Goal: Task Accomplishment & Management: Manage account settings

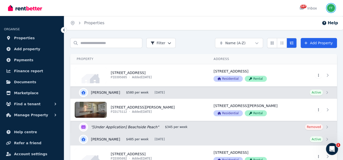
click at [330, 9] on img "button" at bounding box center [331, 8] width 8 height 8
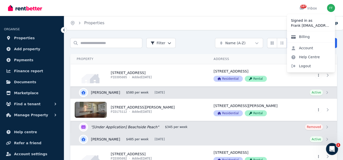
click at [296, 38] on link "Billing" at bounding box center [300, 36] width 27 height 9
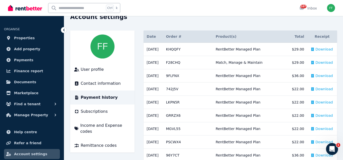
scroll to position [50, 0]
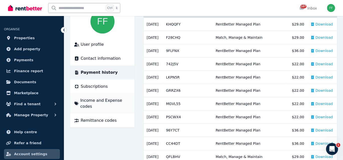
click at [87, 102] on span "Income and Expense codes" at bounding box center [105, 104] width 50 height 12
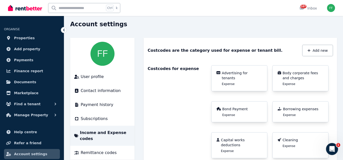
scroll to position [25, 0]
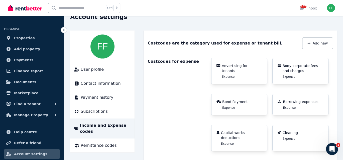
click at [227, 66] on span "Advertising for tenants" at bounding box center [242, 68] width 40 height 10
click at [218, 65] on icon at bounding box center [218, 65] width 4 height 3
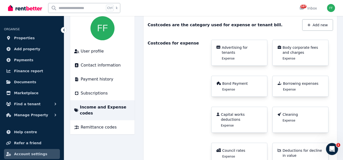
scroll to position [50, 0]
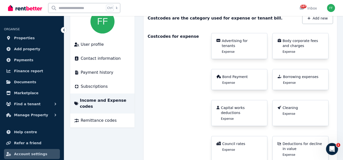
click at [223, 80] on div "Bond Payment Expense" at bounding box center [235, 79] width 26 height 11
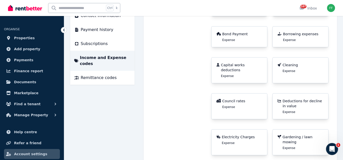
scroll to position [100, 0]
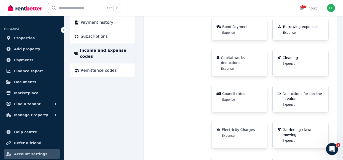
click at [231, 57] on span "Capital works deductions" at bounding box center [241, 60] width 41 height 10
click at [226, 91] on span "Council rates" at bounding box center [233, 93] width 23 height 5
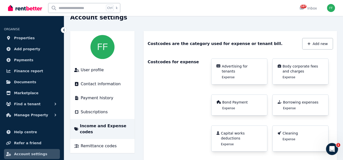
scroll to position [50, 0]
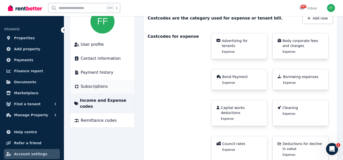
click at [87, 88] on span "Subscriptions" at bounding box center [94, 87] width 27 height 6
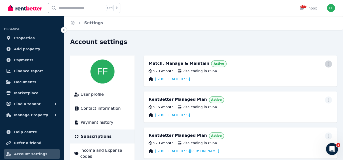
click at [327, 64] on icon "button" at bounding box center [328, 64] width 4 height 4
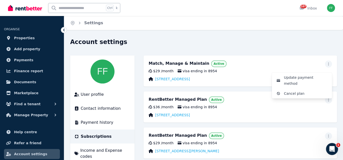
click at [229, 77] on div "[STREET_ADDRESS]" at bounding box center [240, 79] width 183 height 5
click at [213, 65] on span "Active" at bounding box center [218, 64] width 11 height 4
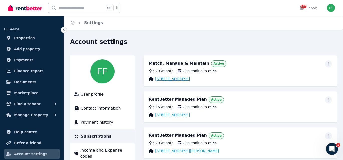
click at [173, 79] on link "[STREET_ADDRESS]" at bounding box center [172, 79] width 35 height 5
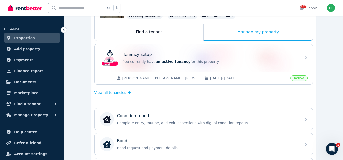
scroll to position [75, 0]
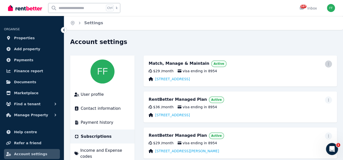
click at [327, 65] on icon "button" at bounding box center [328, 64] width 4 height 4
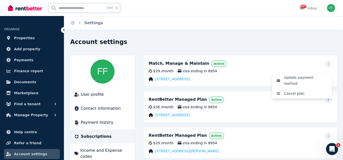
click at [241, 80] on div "[STREET_ADDRESS]" at bounding box center [240, 79] width 183 height 5
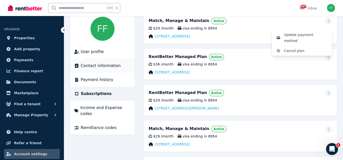
scroll to position [50, 0]
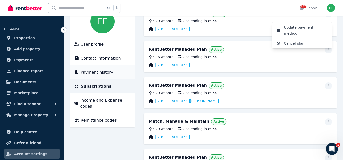
click at [95, 73] on span "Payment history" at bounding box center [97, 73] width 33 height 6
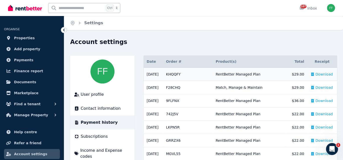
click at [181, 75] on td "# KHQQFY RentBetter Managed Plan" at bounding box center [188, 74] width 50 height 13
click at [181, 74] on td "# KHQQFY RentBetter Managed Plan" at bounding box center [188, 74] width 50 height 13
click at [321, 74] on span "Download" at bounding box center [324, 74] width 18 height 5
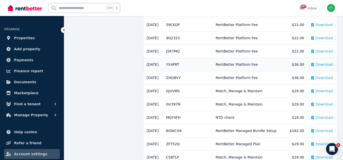
scroll to position [276, 0]
click at [180, 25] on td "# 59CKDF RentBetter Platform Fee" at bounding box center [188, 24] width 50 height 13
click at [313, 24] on div "Download" at bounding box center [322, 24] width 22 height 5
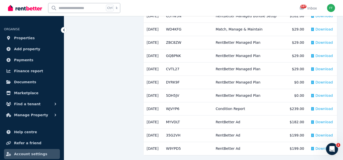
scroll to position [577, 0]
click at [317, 53] on span "Download" at bounding box center [324, 55] width 18 height 5
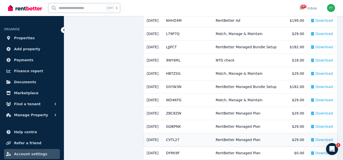
scroll to position [501, 0]
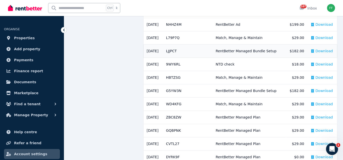
click at [316, 49] on span "Download" at bounding box center [324, 51] width 18 height 5
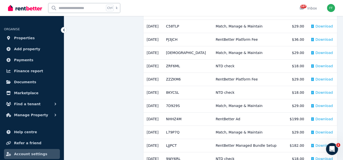
scroll to position [326, 0]
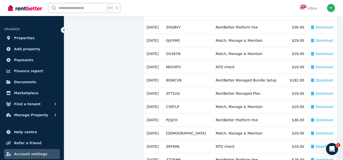
click at [63, 30] on icon at bounding box center [63, 30] width 5 height 5
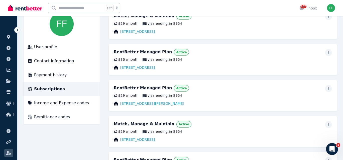
scroll to position [50, 0]
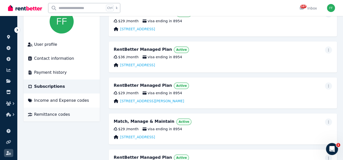
click at [56, 114] on span "Remittance codes" at bounding box center [52, 115] width 36 height 6
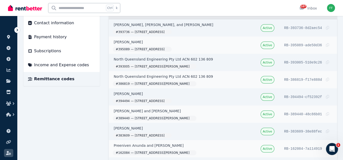
scroll to position [75, 0]
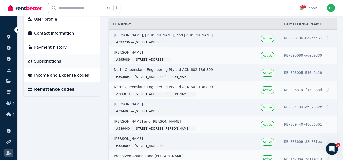
click at [41, 62] on span "Subscriptions" at bounding box center [47, 62] width 27 height 6
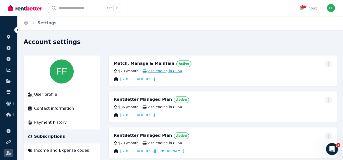
click at [162, 71] on span "visa ending in 8954" at bounding box center [163, 71] width 40 height 5
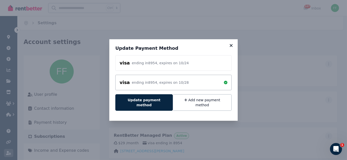
click at [230, 47] on icon at bounding box center [231, 45] width 3 height 3
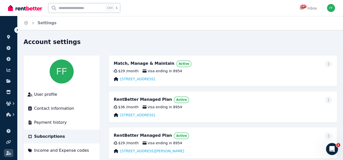
click at [179, 65] on span "Active" at bounding box center [184, 64] width 11 height 4
click at [179, 63] on span "Active" at bounding box center [184, 64] width 11 height 4
click at [328, 64] on icon "button" at bounding box center [328, 64] width 4 height 4
click at [243, 74] on div "Match, Manage & Maintain Active Update payment method Cancel plan $29 / month v…" at bounding box center [223, 71] width 228 height 31
click at [179, 65] on span "Active" at bounding box center [184, 64] width 11 height 4
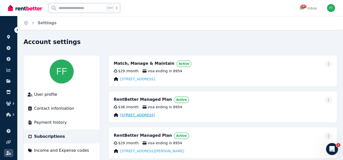
click at [146, 118] on link "[STREET_ADDRESS]" at bounding box center [137, 115] width 35 height 5
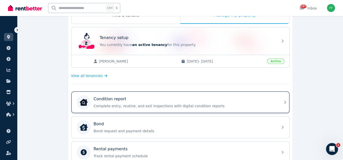
scroll to position [100, 0]
